Goal: Task Accomplishment & Management: Use online tool/utility

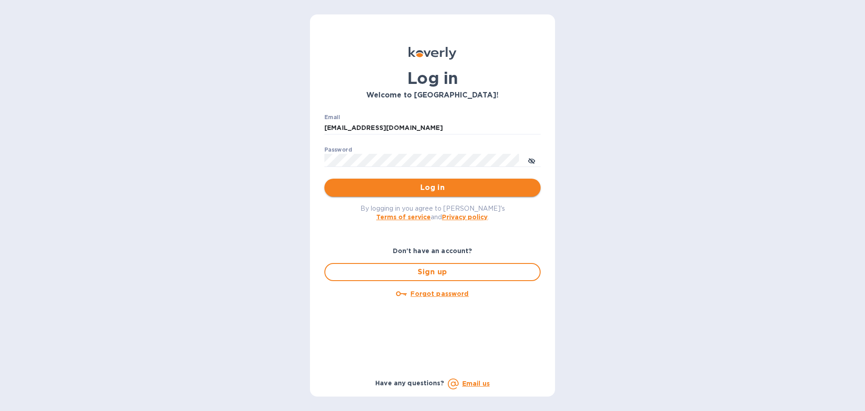
click at [436, 188] on span "Log in" at bounding box center [433, 187] width 202 height 11
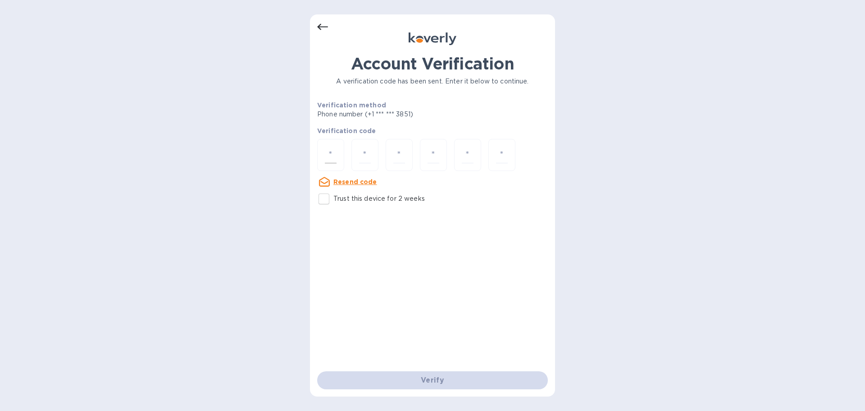
click at [333, 153] on input "number" at bounding box center [331, 154] width 12 height 17
type input "5"
type input "4"
type input "1"
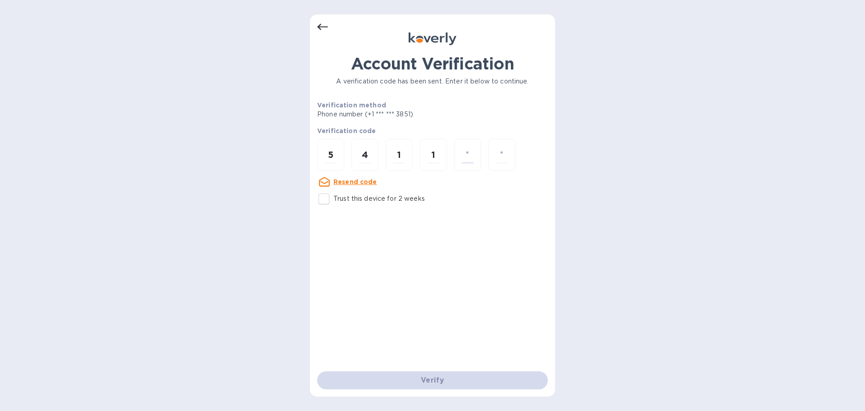
type input "2"
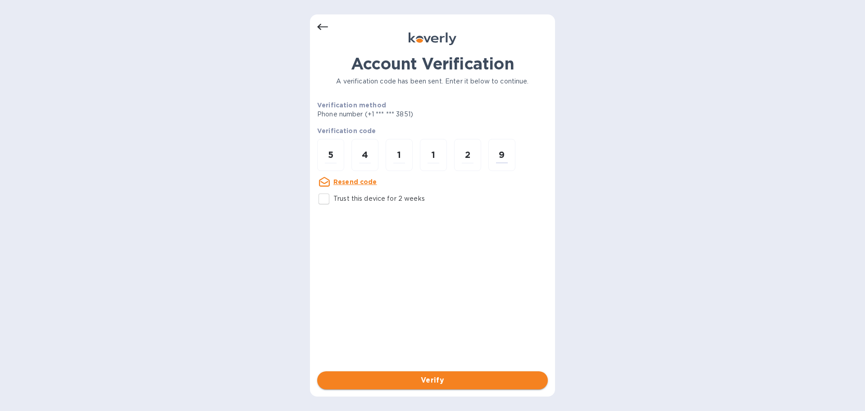
type input "9"
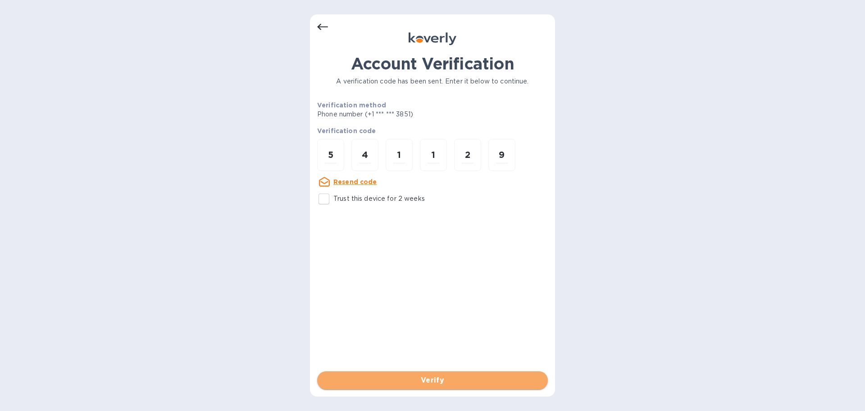
click at [414, 381] on span "Verify" at bounding box center [433, 380] width 216 height 11
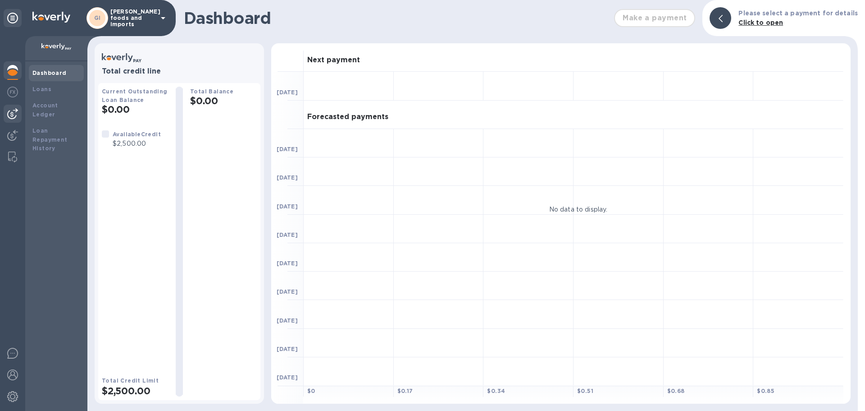
click at [15, 113] on img at bounding box center [12, 113] width 11 height 11
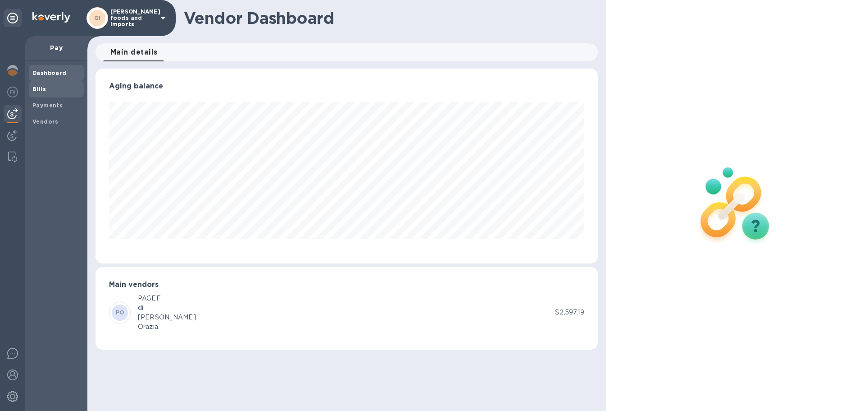
scroll to position [195, 502]
click at [38, 91] on b "Bills" at bounding box center [39, 89] width 14 height 7
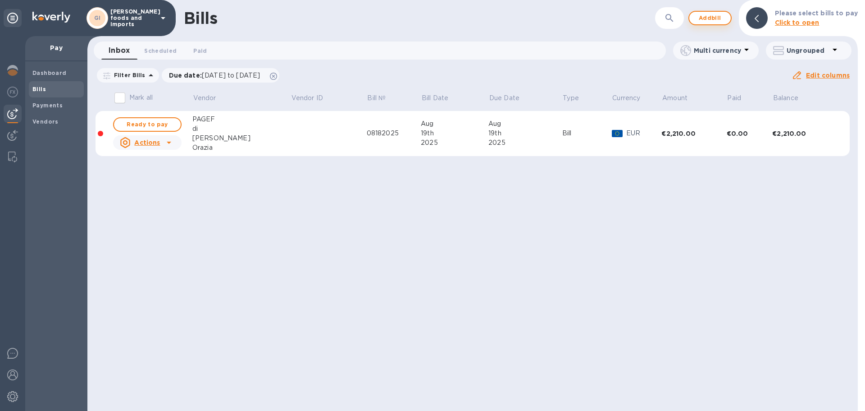
click at [718, 19] on span "Add bill" at bounding box center [710, 18] width 27 height 11
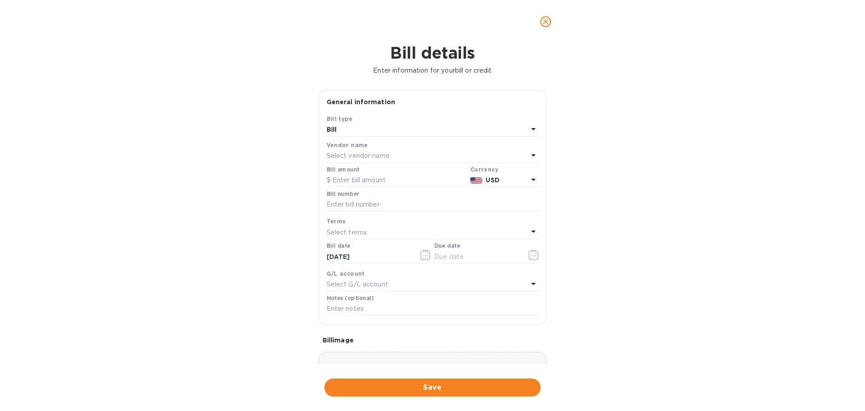
click at [357, 152] on p "Select vendor name" at bounding box center [358, 155] width 63 height 9
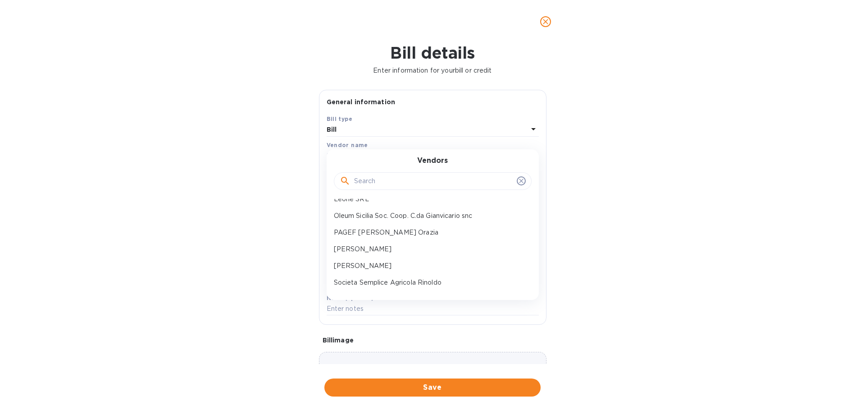
scroll to position [30, 0]
click at [453, 272] on p "Societa Semplice Agricola Rinoldo" at bounding box center [429, 276] width 191 height 9
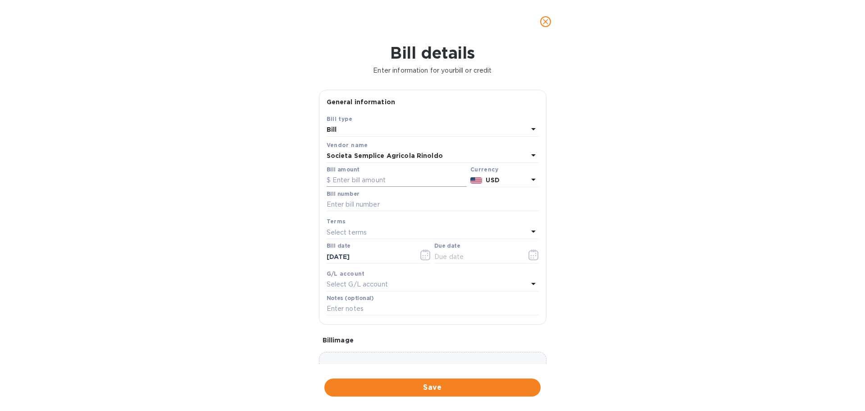
click at [368, 178] on input "text" at bounding box center [397, 181] width 140 height 14
type input "2,000"
click at [532, 182] on icon at bounding box center [533, 179] width 11 height 11
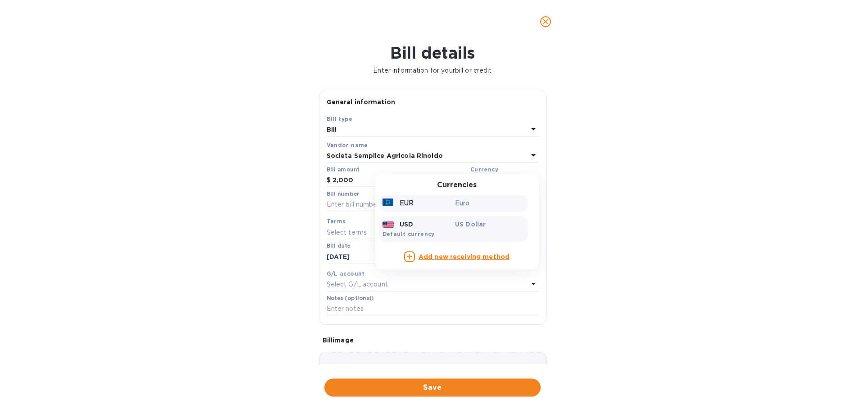
click at [474, 205] on p "Euro" at bounding box center [489, 202] width 69 height 9
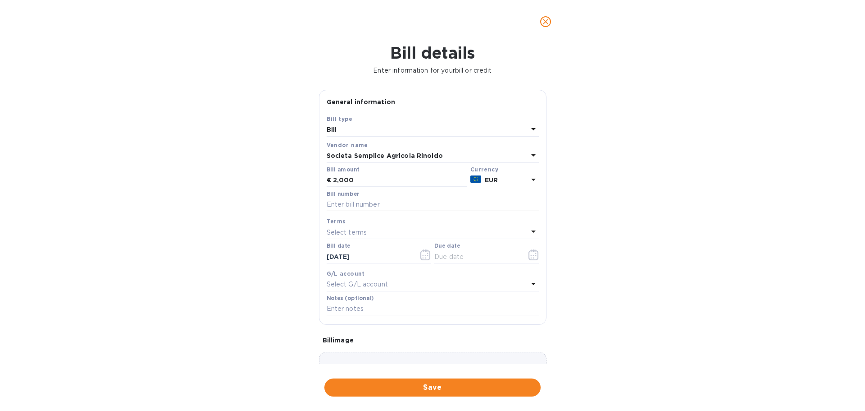
click at [379, 201] on input "text" at bounding box center [433, 205] width 212 height 14
click at [367, 205] on input "text" at bounding box center [433, 205] width 212 height 14
click at [366, 205] on input "text" at bounding box center [433, 205] width 212 height 14
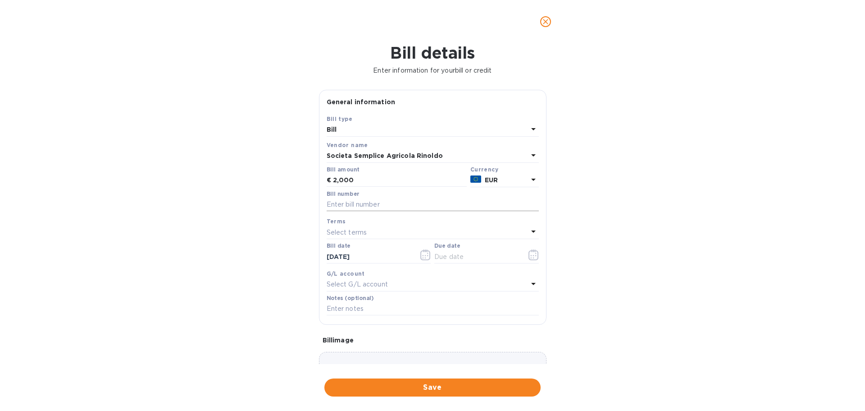
click at [366, 205] on input "text" at bounding box center [433, 205] width 212 height 14
click at [390, 202] on input "text" at bounding box center [433, 205] width 212 height 14
click at [354, 204] on input "text" at bounding box center [433, 205] width 212 height 14
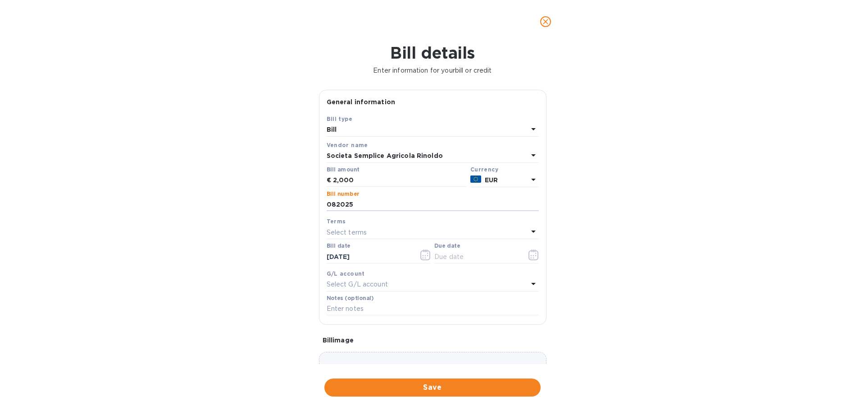
type input "082025"
click at [361, 236] on p "Select terms" at bounding box center [347, 232] width 41 height 9
click at [373, 351] on p "Tony Gallina" at bounding box center [429, 350] width 191 height 9
click at [535, 255] on icon "button" at bounding box center [534, 254] width 10 height 11
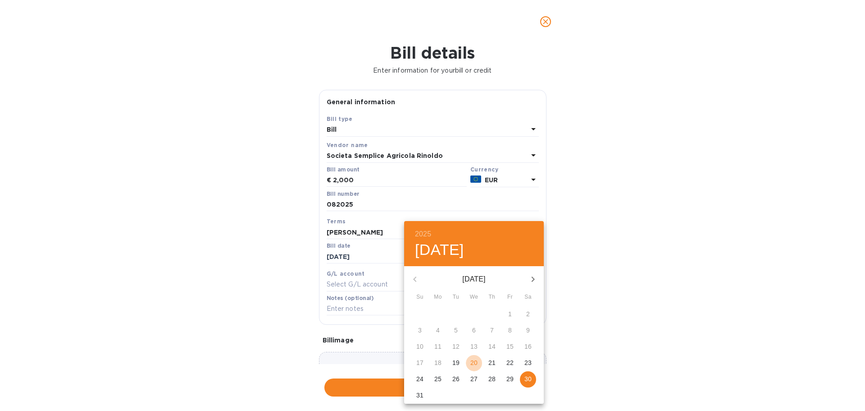
click at [476, 362] on p "20" at bounding box center [474, 362] width 7 height 9
type input "08/20/2025"
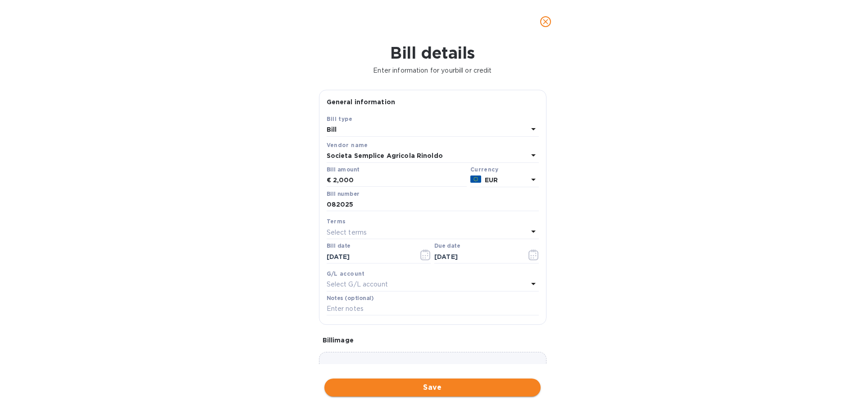
click at [462, 388] on span "Save" at bounding box center [433, 387] width 202 height 11
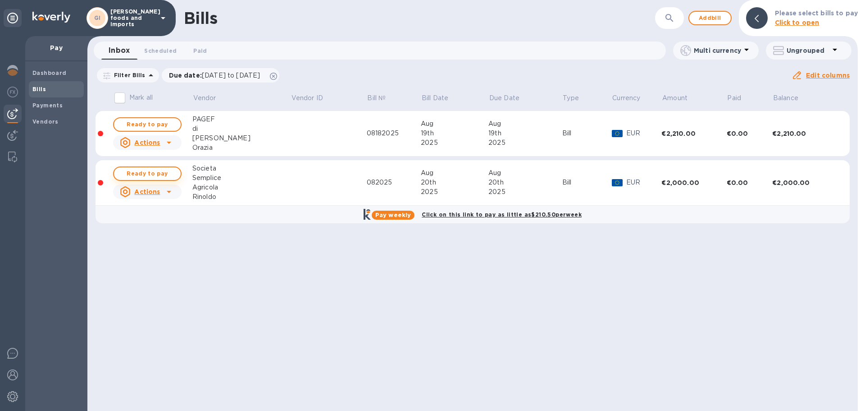
click at [161, 170] on span "Ready to pay" at bounding box center [147, 173] width 52 height 11
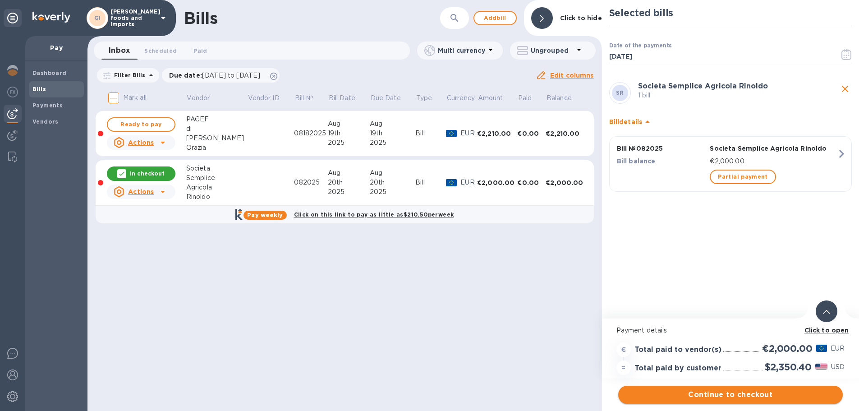
click at [632, 393] on span "Continue to checkout" at bounding box center [730, 394] width 210 height 11
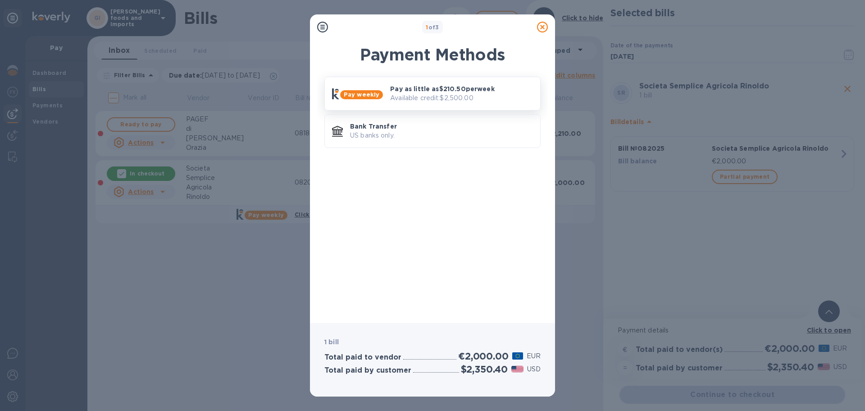
click at [405, 99] on p "Available credit: $2,500.00" at bounding box center [461, 97] width 143 height 9
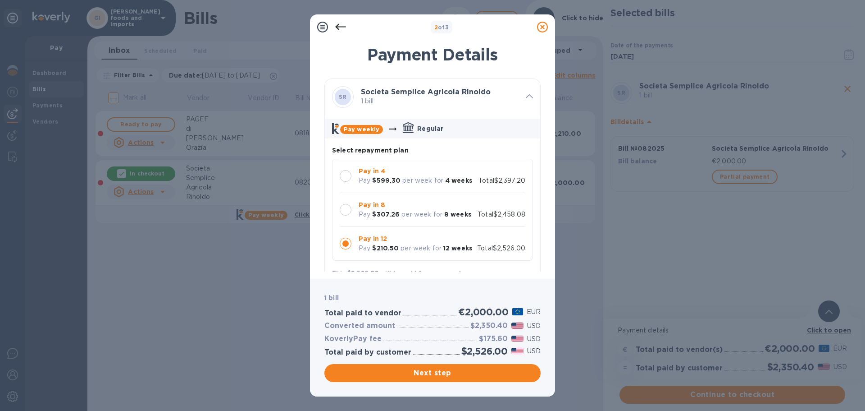
click at [346, 178] on div at bounding box center [346, 176] width 12 height 12
click at [345, 208] on div at bounding box center [346, 210] width 12 height 12
click at [350, 177] on div at bounding box center [346, 176] width 12 height 12
click at [348, 210] on div at bounding box center [346, 210] width 12 height 12
click at [346, 245] on div at bounding box center [346, 244] width 12 height 12
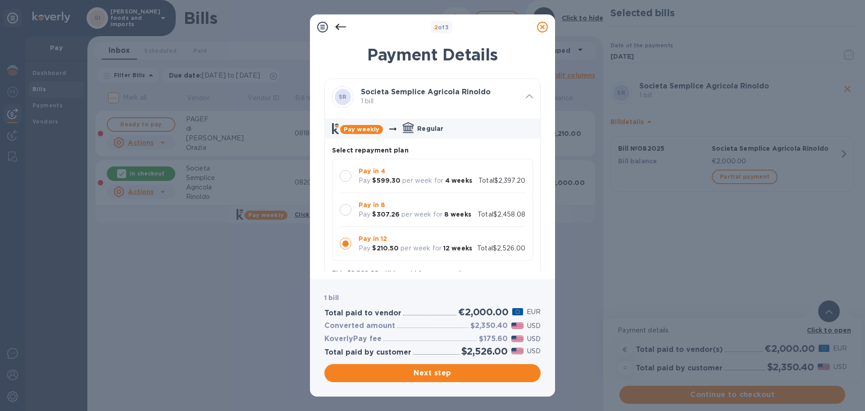
scroll to position [166, 0]
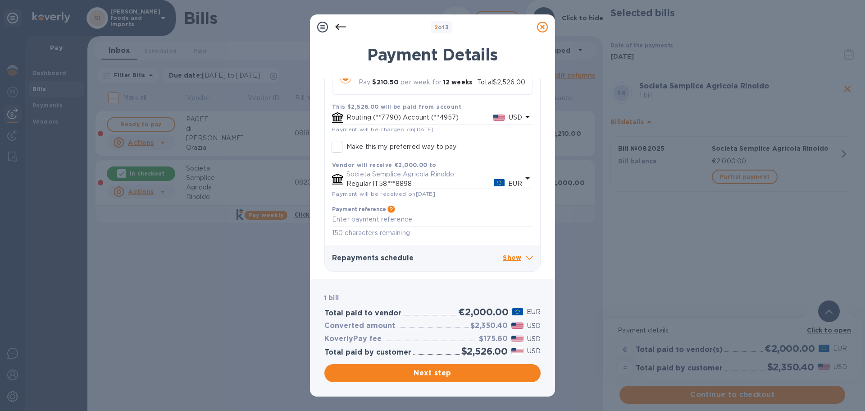
click at [508, 257] on p "Show" at bounding box center [518, 257] width 30 height 11
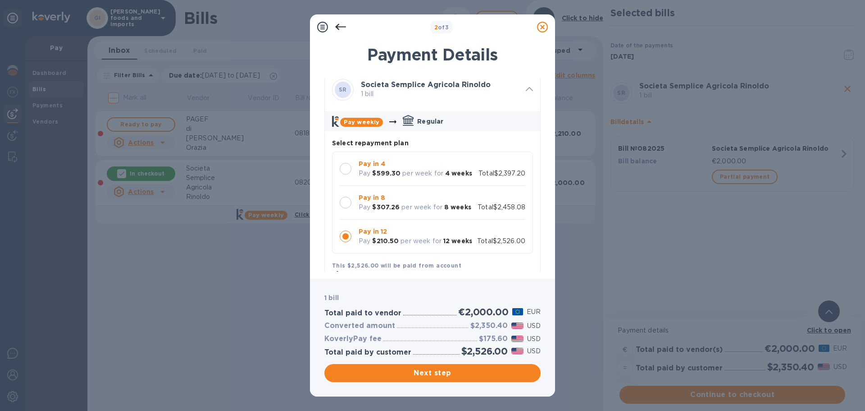
scroll to position [0, 0]
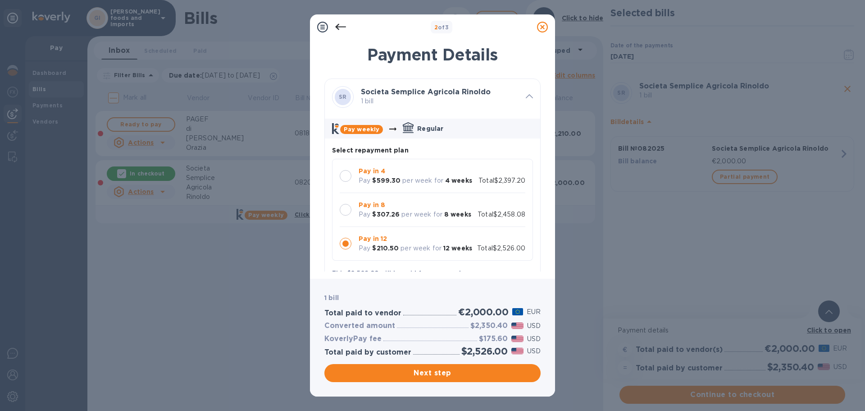
click at [348, 210] on div at bounding box center [346, 210] width 12 height 12
click at [441, 374] on span "Next step" at bounding box center [433, 372] width 202 height 11
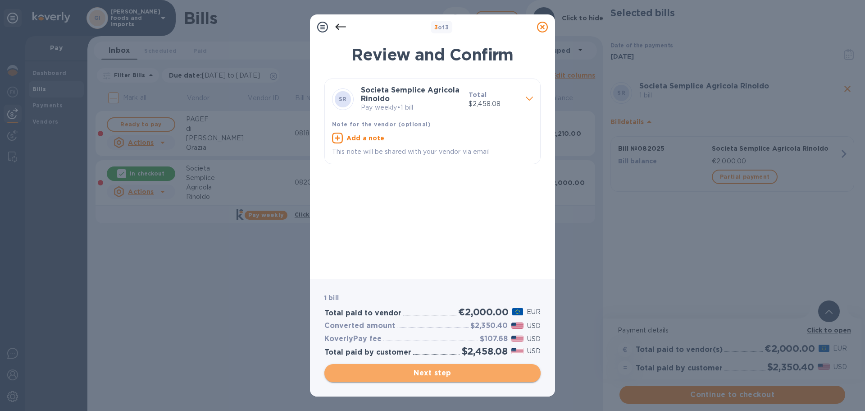
click at [441, 374] on span "Next step" at bounding box center [433, 372] width 202 height 11
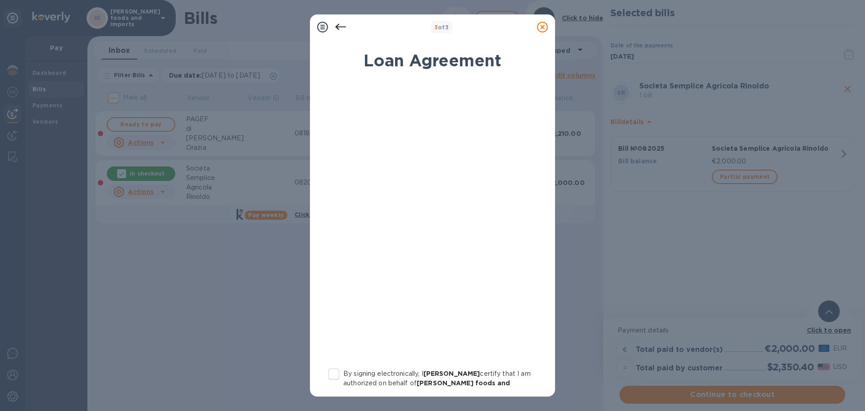
click at [336, 372] on input "By signing electronically, I Melanie Gallina certify that I am authorized on be…" at bounding box center [334, 373] width 19 height 19
checkbox input "true"
click at [325, 30] on icon at bounding box center [322, 27] width 11 height 11
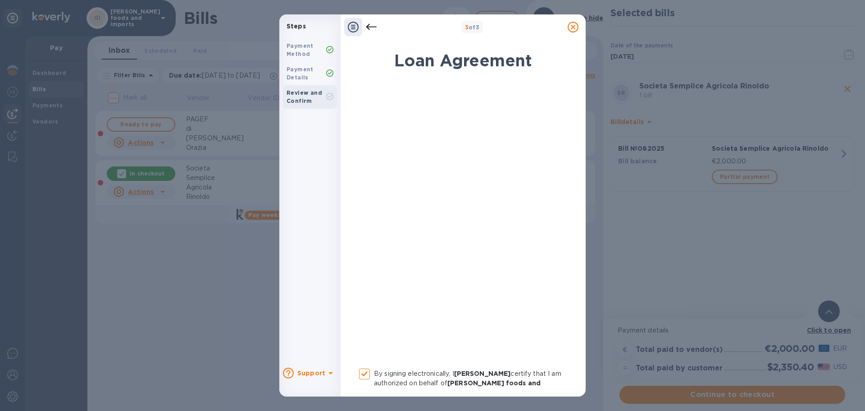
click at [353, 26] on icon at bounding box center [353, 27] width 11 height 11
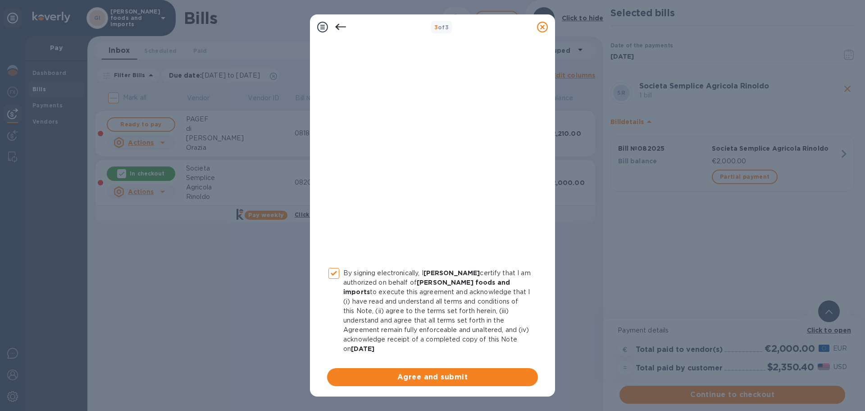
scroll to position [103, 0]
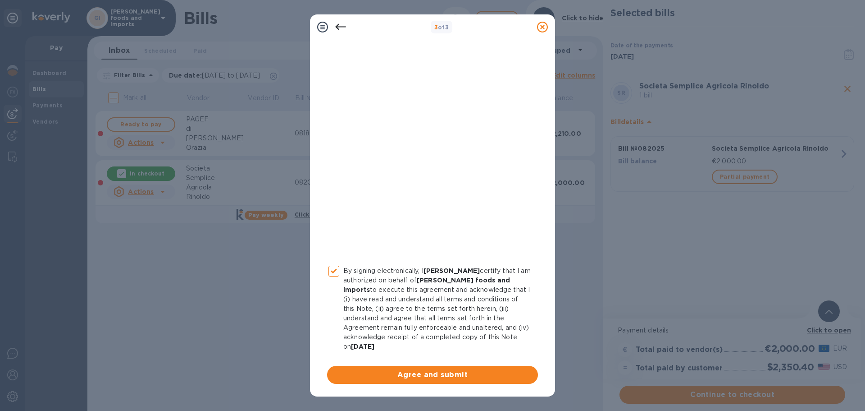
click at [452, 378] on span "Agree and submit" at bounding box center [432, 374] width 197 height 11
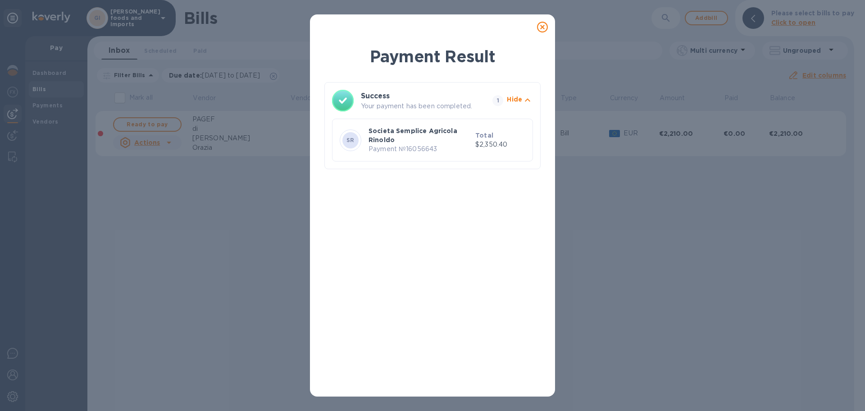
click at [543, 29] on icon at bounding box center [542, 27] width 11 height 11
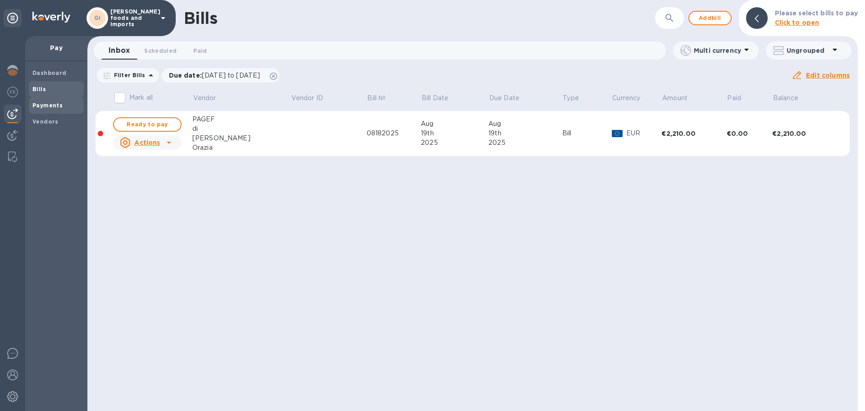
click at [44, 106] on b "Payments" at bounding box center [47, 105] width 30 height 7
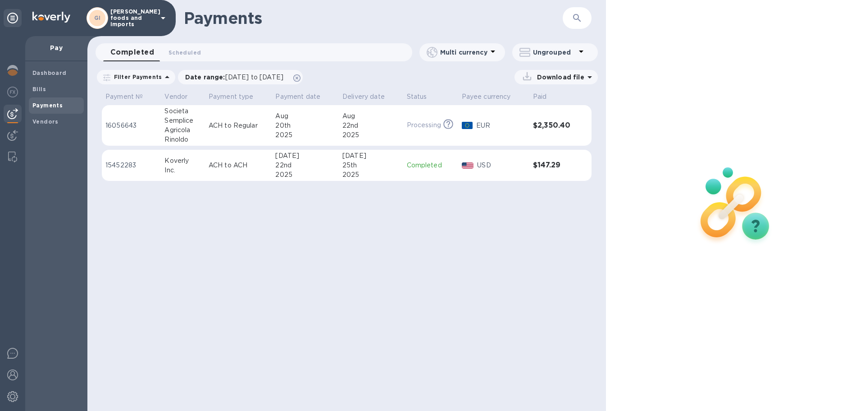
click at [231, 122] on p "ACH to Regular" at bounding box center [239, 125] width 60 height 9
